Goal: Check status: Check status

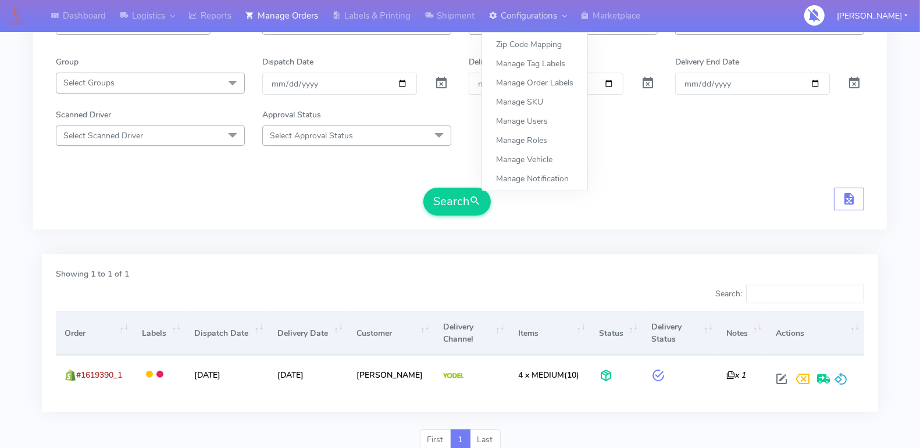
scroll to position [149, 0]
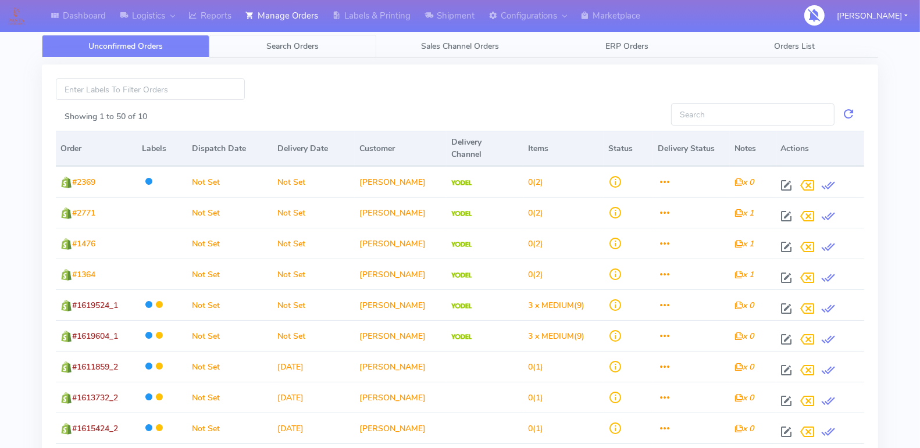
click at [295, 38] on link "Search Orders" at bounding box center [292, 46] width 167 height 23
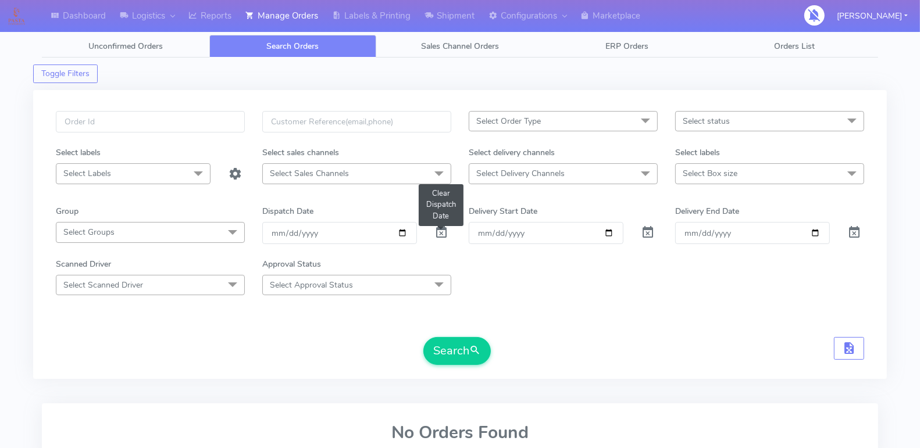
click at [440, 231] on span at bounding box center [441, 235] width 14 height 11
click at [604, 229] on input "Order" at bounding box center [546, 233] width 155 height 22
type input "[DATE]"
click at [816, 231] on input "Delivery End Date" at bounding box center [752, 233] width 155 height 22
type input "[DATE]"
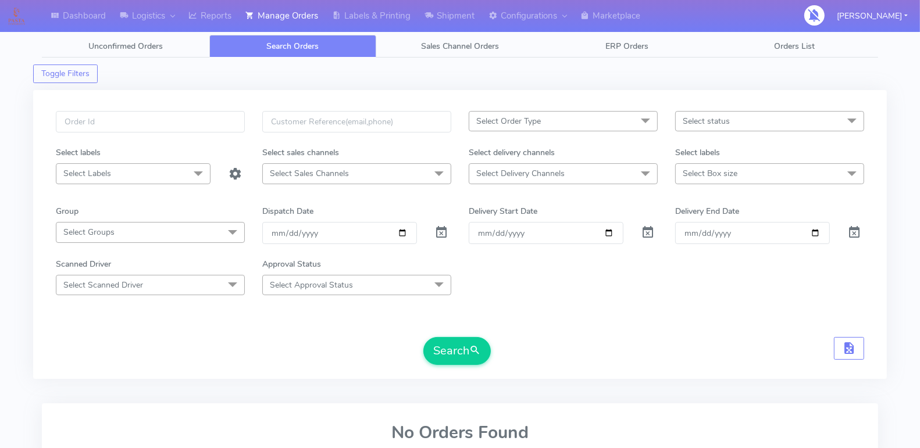
click at [718, 119] on span "Select status" at bounding box center [705, 121] width 47 height 11
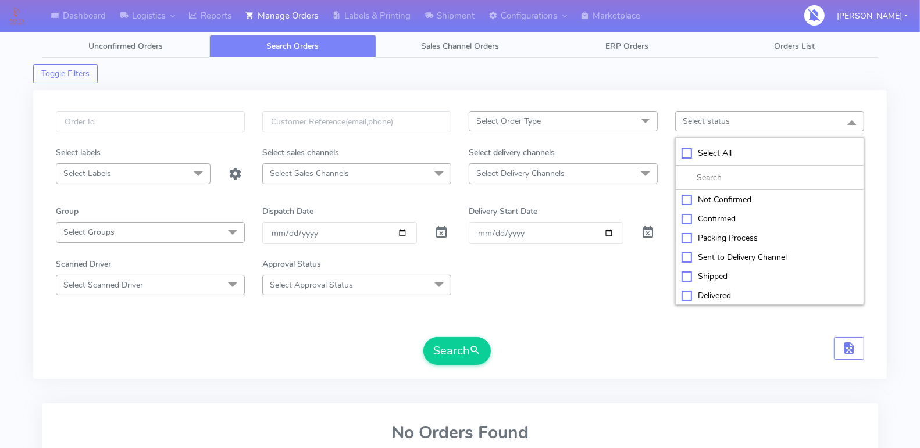
click at [685, 148] on div "Select All" at bounding box center [769, 153] width 176 height 12
checkbox input "true"
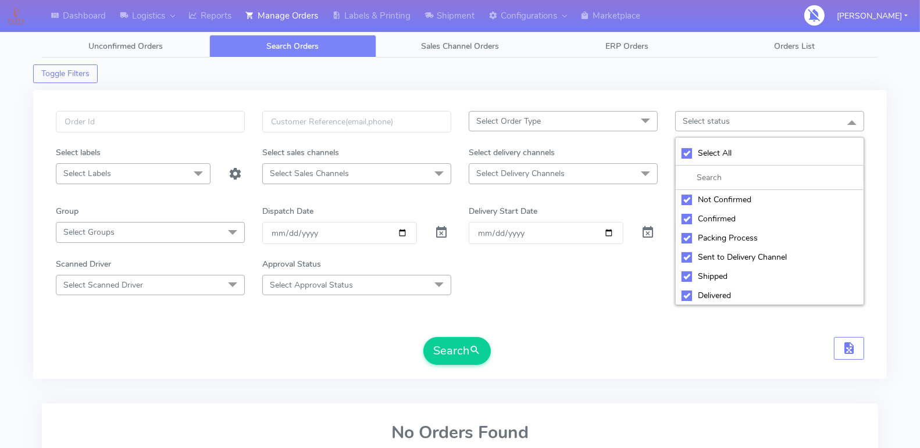
checkbox input "true"
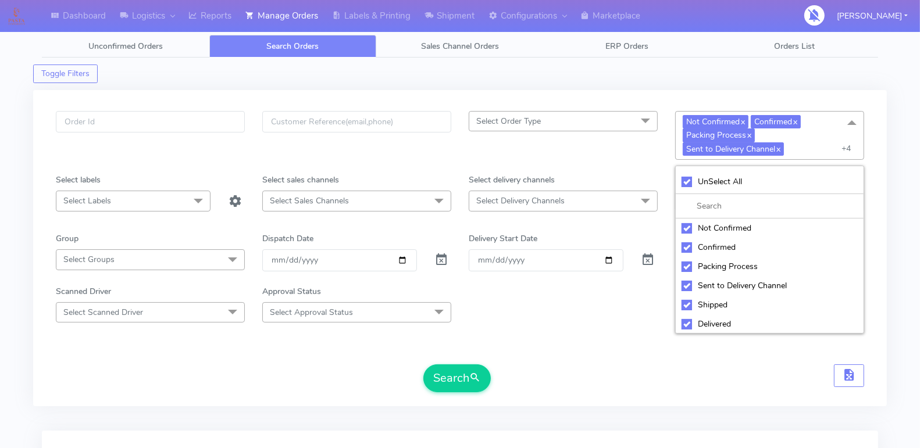
click at [683, 225] on div "Not Confirmed" at bounding box center [769, 228] width 176 height 12
checkbox input "false"
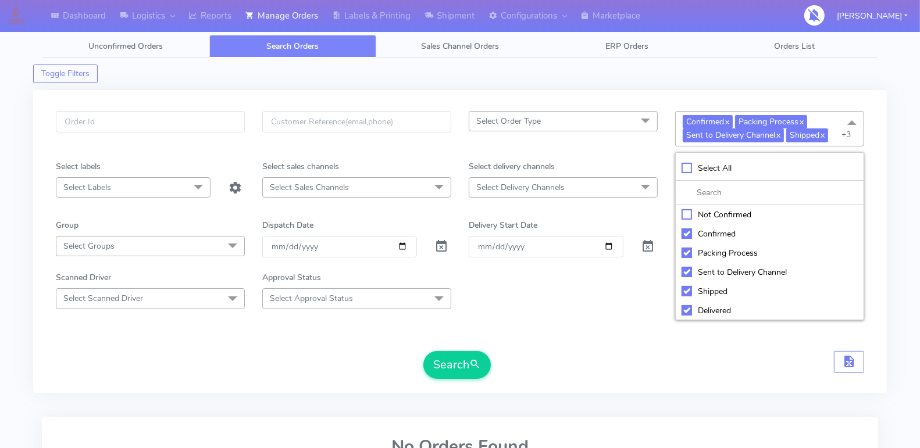
scroll to position [38, 0]
click at [684, 308] on div "Cancelled" at bounding box center [769, 311] width 176 height 12
checkbox input "false"
click at [685, 286] on div "Rejected" at bounding box center [769, 291] width 176 height 12
checkbox input "false"
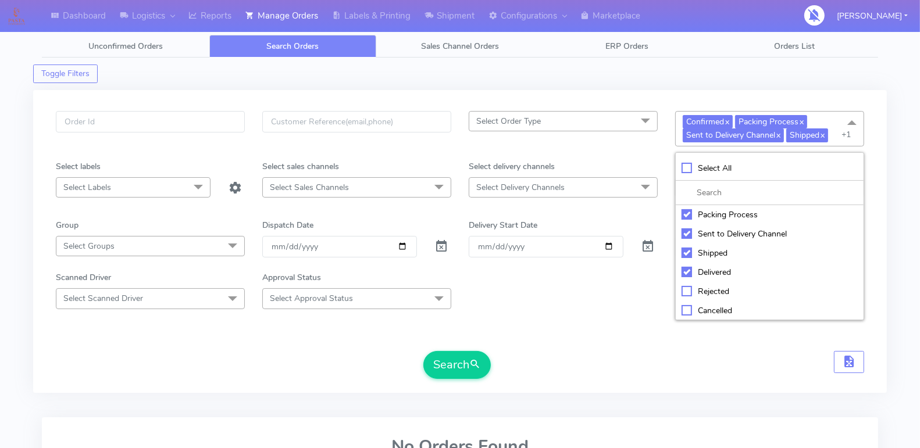
click at [535, 303] on div "Scanned Driver Select Scanned Driver Select All Test Driver Mohibur R Chaudhry …" at bounding box center [459, 289] width 825 height 37
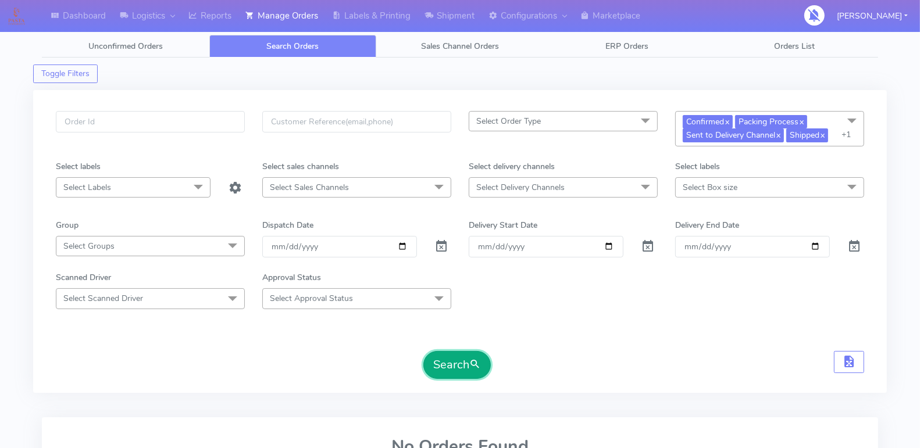
click at [448, 353] on button "Search" at bounding box center [456, 365] width 67 height 28
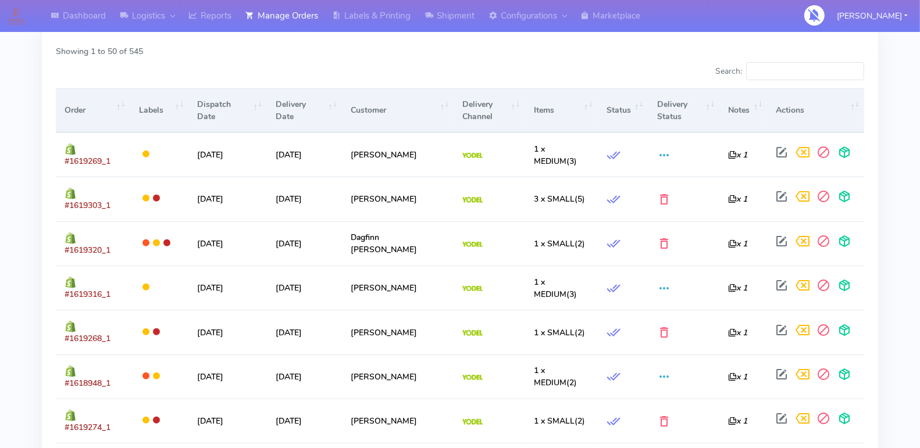
scroll to position [0, 0]
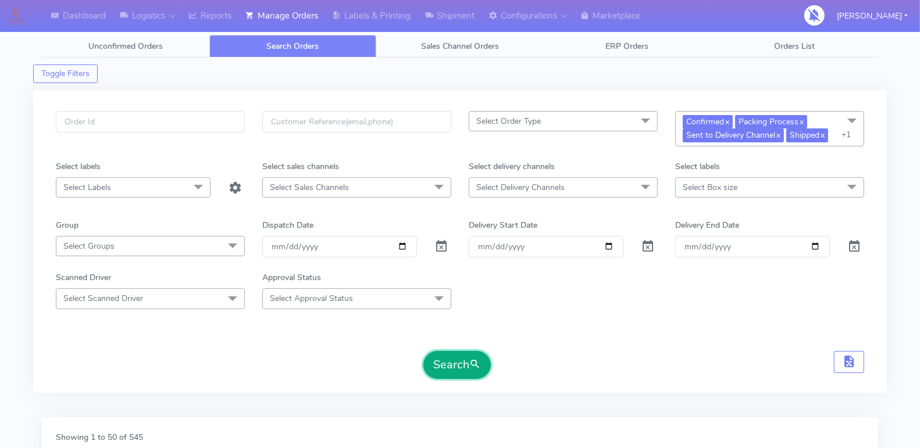
click at [437, 359] on button "Search" at bounding box center [456, 365] width 67 height 28
click at [845, 118] on span at bounding box center [851, 122] width 23 height 22
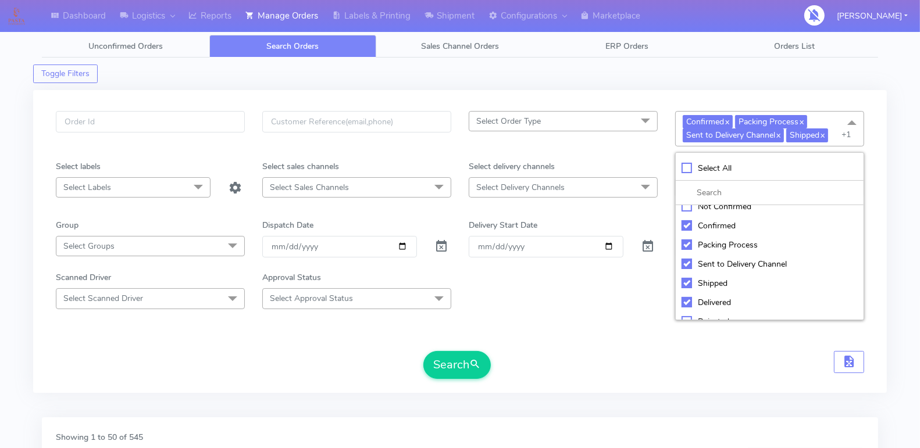
scroll to position [2, 0]
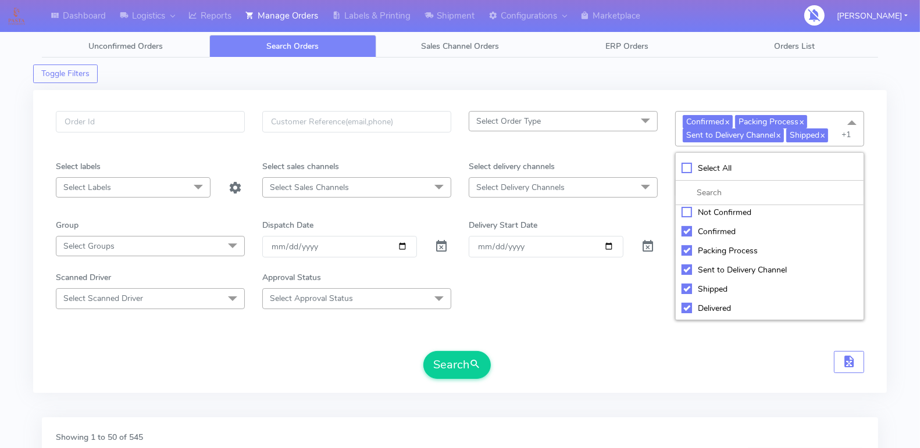
click at [682, 247] on div "Packing Process" at bounding box center [769, 251] width 176 height 12
checkbox input "false"
click at [445, 356] on button "Search" at bounding box center [456, 365] width 67 height 28
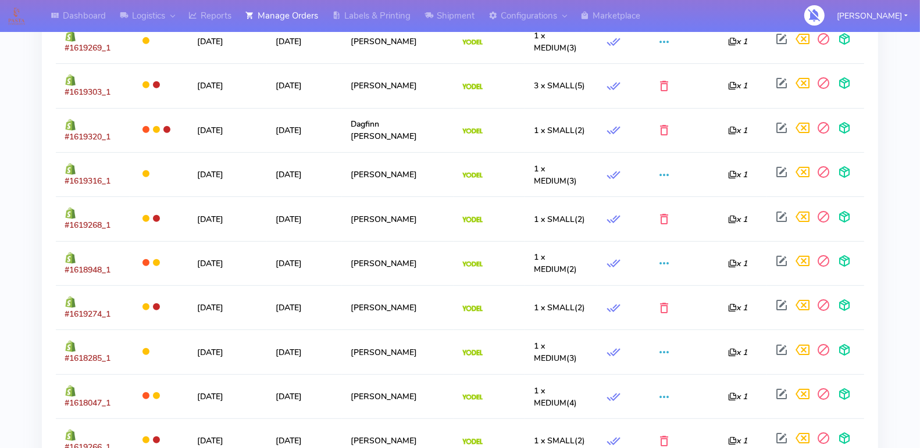
scroll to position [503, 0]
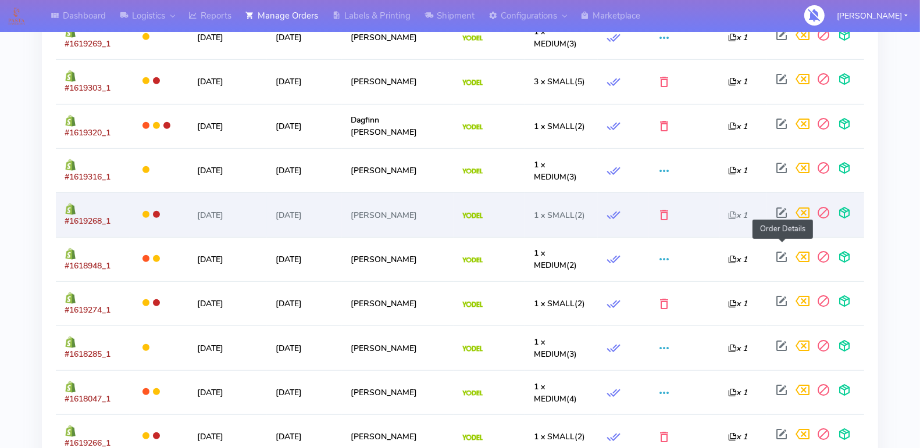
click at [780, 221] on span at bounding box center [781, 215] width 21 height 11
select select "5"
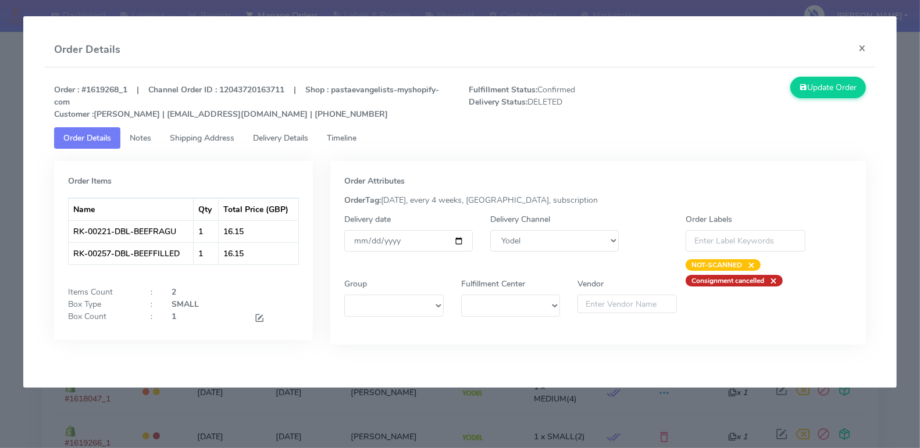
click at [334, 134] on span "Timeline" at bounding box center [342, 138] width 30 height 11
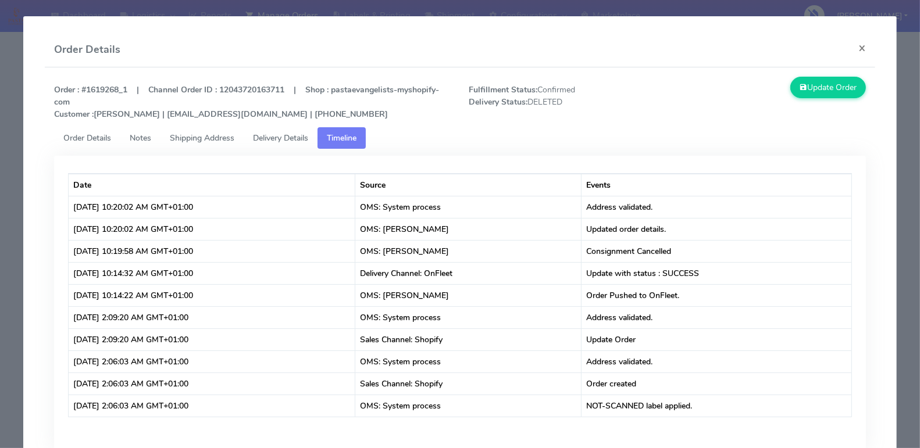
click at [91, 86] on strong "Order : #1619268_1 | Channel Order ID : 12043720163711 | Shop : pastaevangelist…" at bounding box center [246, 101] width 385 height 35
copy strong "1619268_1"
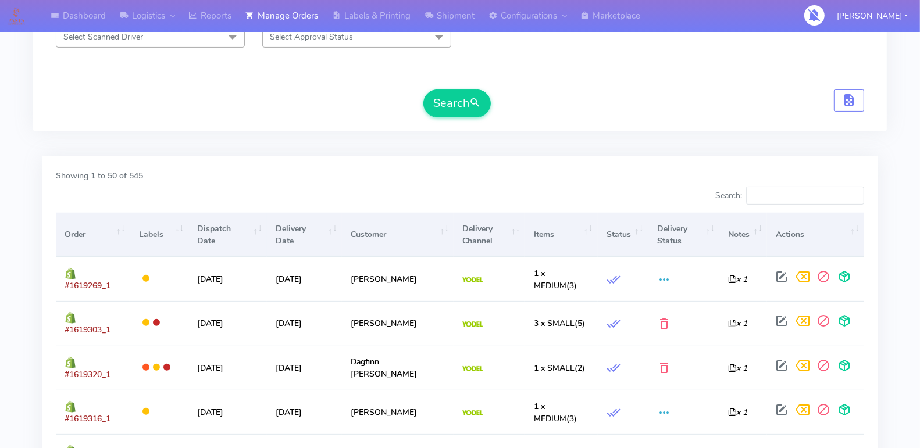
scroll to position [534, 0]
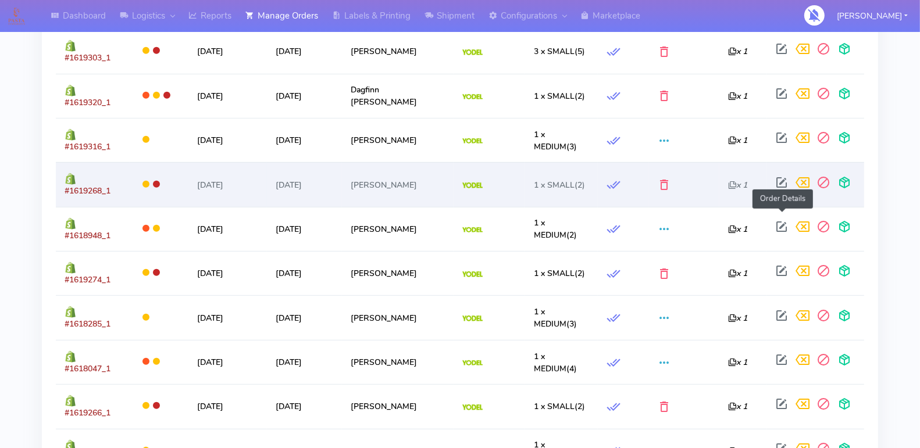
click at [779, 191] on span at bounding box center [781, 185] width 21 height 11
select select "5"
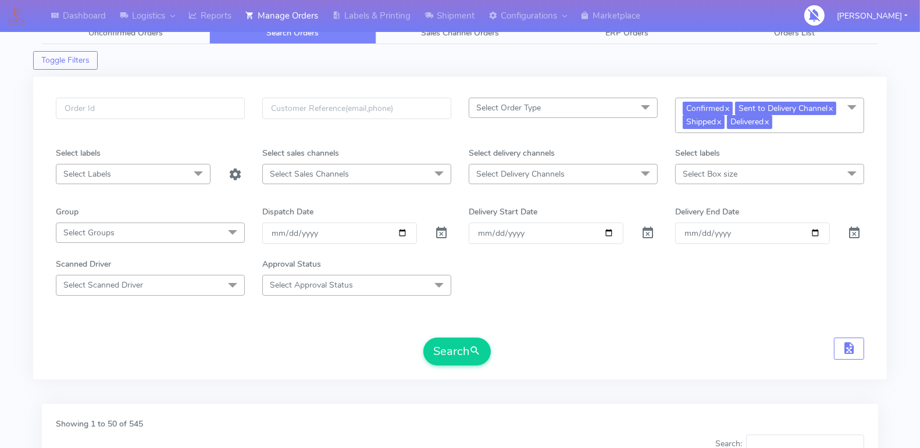
scroll to position [9, 0]
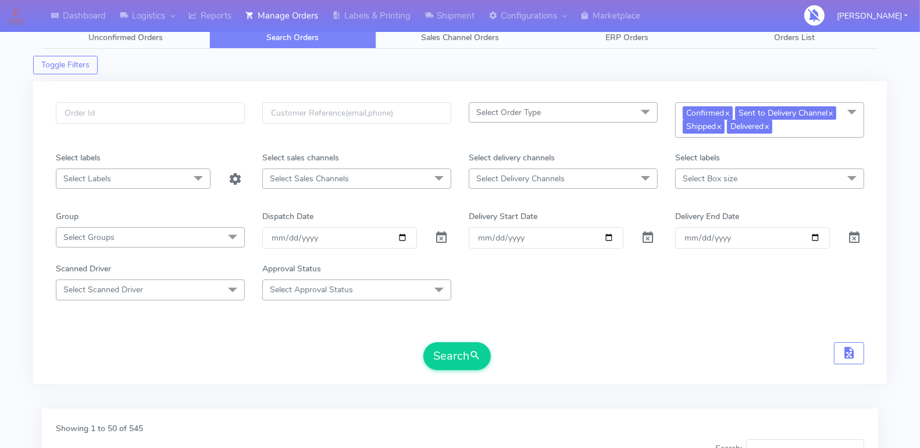
click at [846, 122] on span at bounding box center [851, 113] width 23 height 22
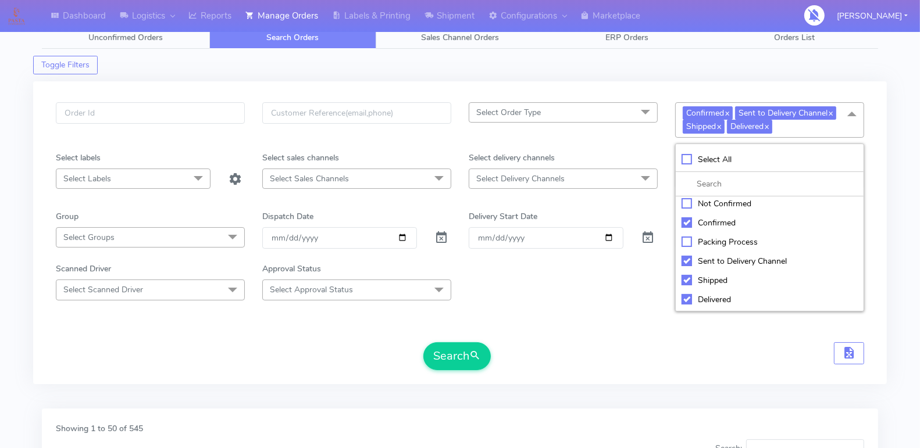
click at [684, 156] on div "Select All" at bounding box center [769, 159] width 176 height 12
checkbox input "true"
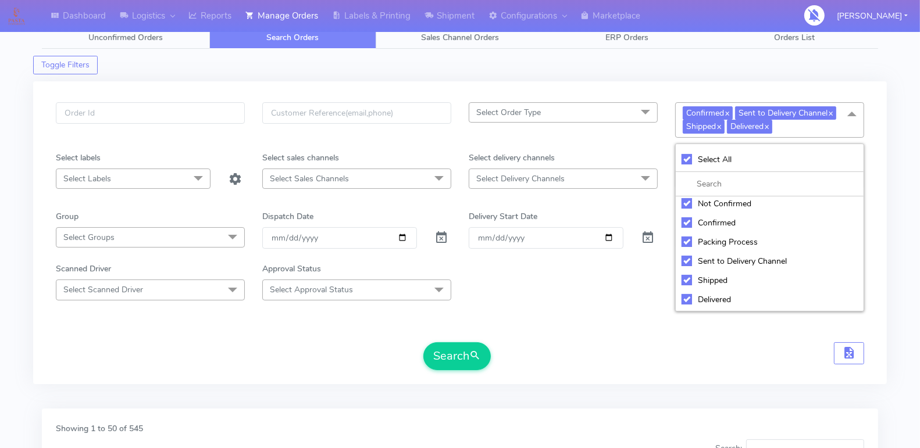
checkbox input "true"
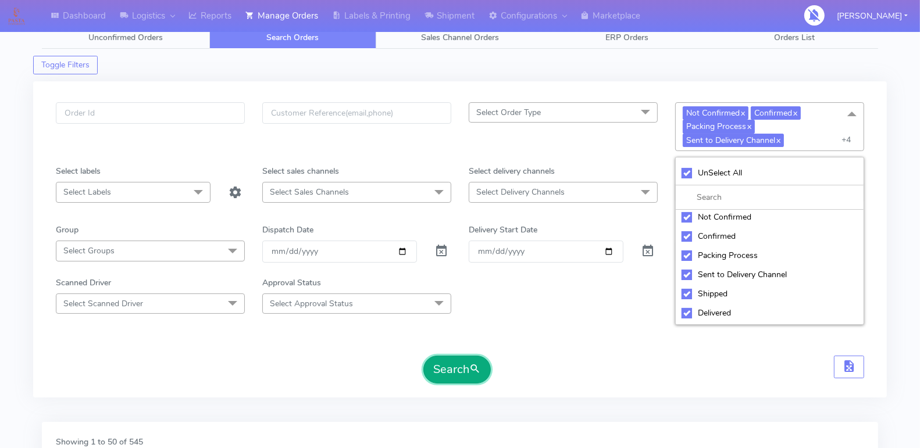
click at [467, 364] on button "Search" at bounding box center [456, 370] width 67 height 28
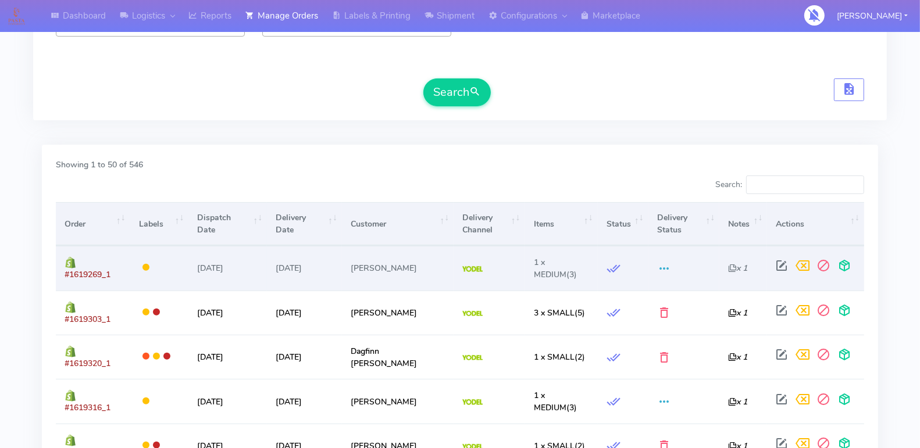
scroll to position [227, 0]
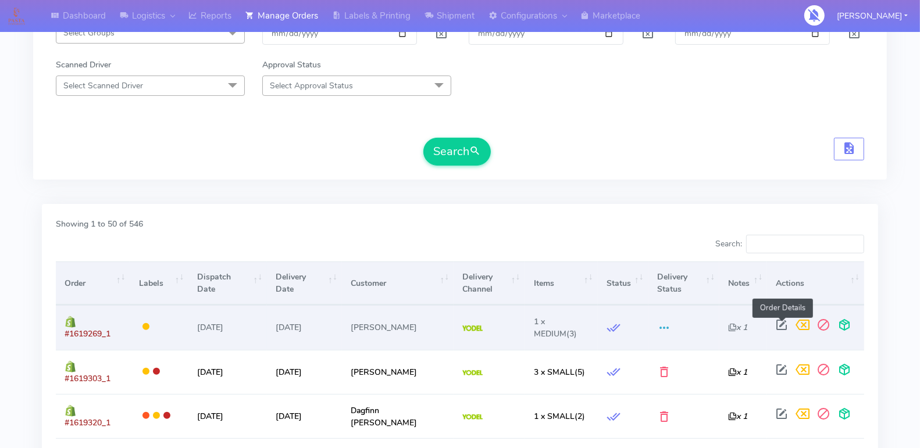
click at [777, 322] on span at bounding box center [781, 327] width 21 height 11
select select "5"
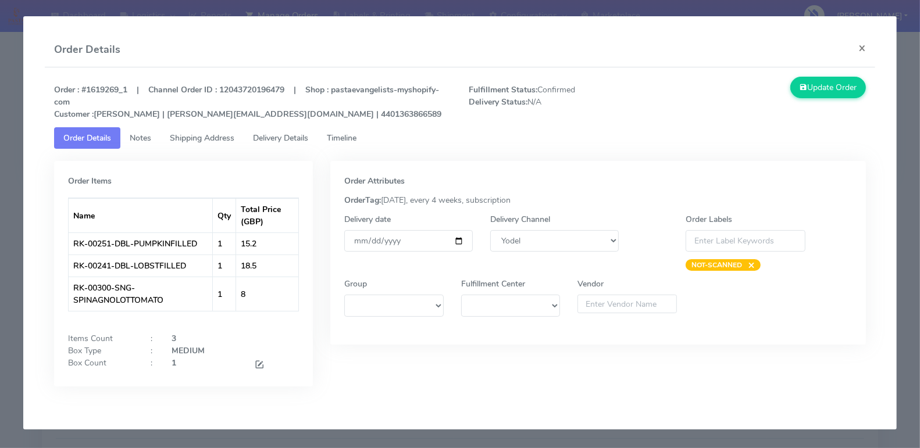
click at [346, 127] on link "Timeline" at bounding box center [341, 138] width 48 height 22
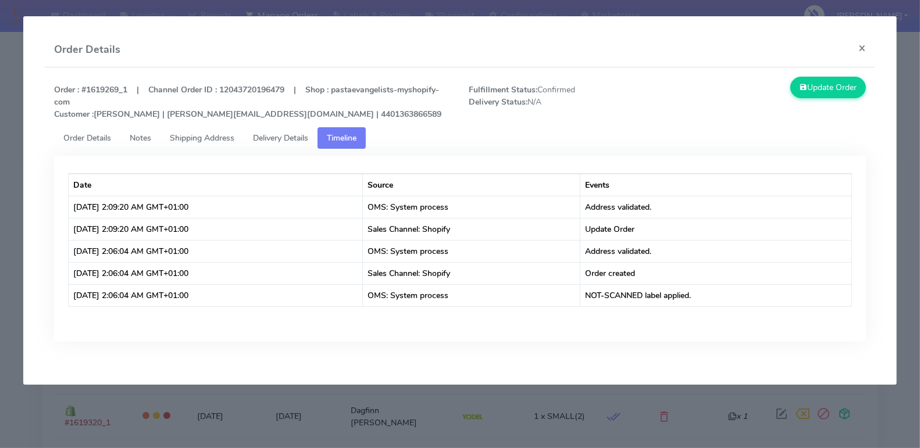
click at [101, 142] on span "Order Details" at bounding box center [87, 138] width 48 height 11
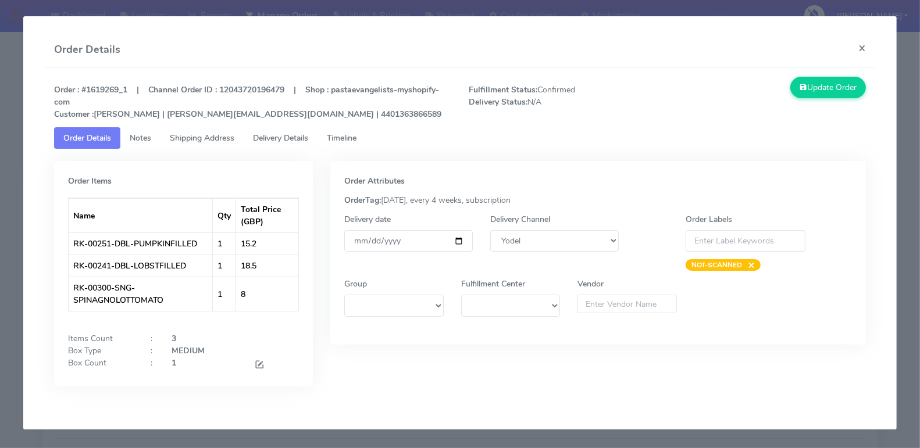
click at [105, 87] on strong "Order : #1619269_1 | Channel Order ID : 12043720196479 | Shop : pastaevangelist…" at bounding box center [247, 101] width 387 height 35
copy strong "1619269_1"
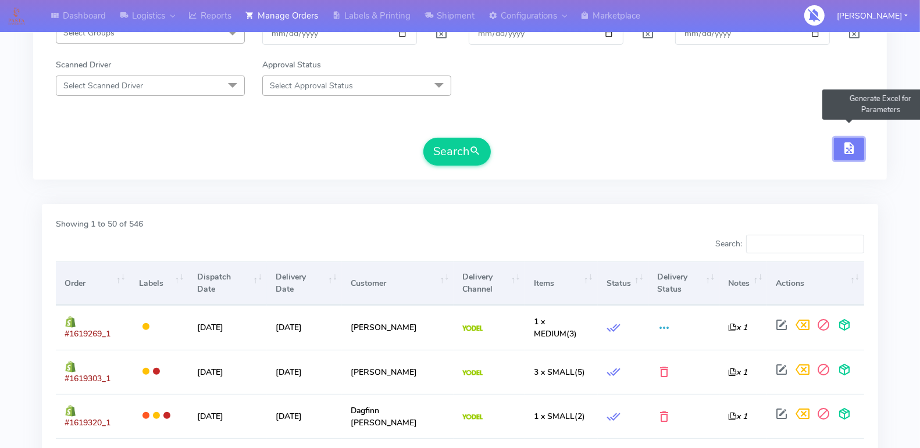
click at [839, 155] on button "button" at bounding box center [849, 149] width 30 height 23
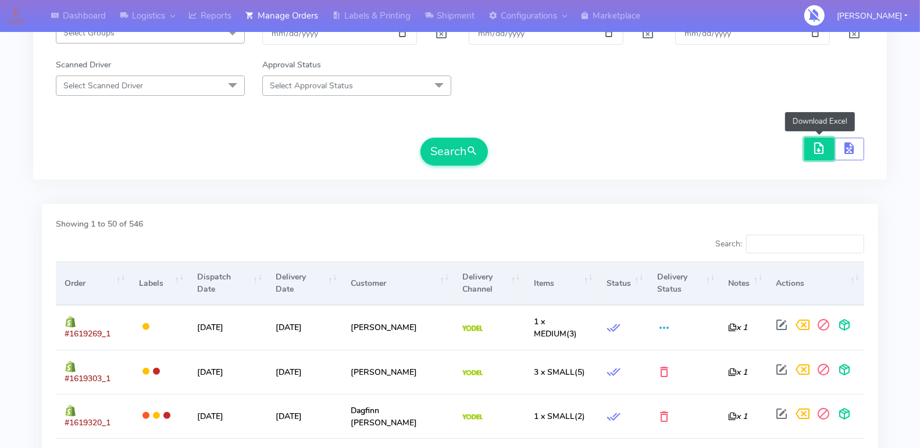
click at [817, 153] on button "button" at bounding box center [819, 149] width 30 height 23
click at [818, 145] on span "button" at bounding box center [819, 150] width 14 height 11
